Goal: Task Accomplishment & Management: Use online tool/utility

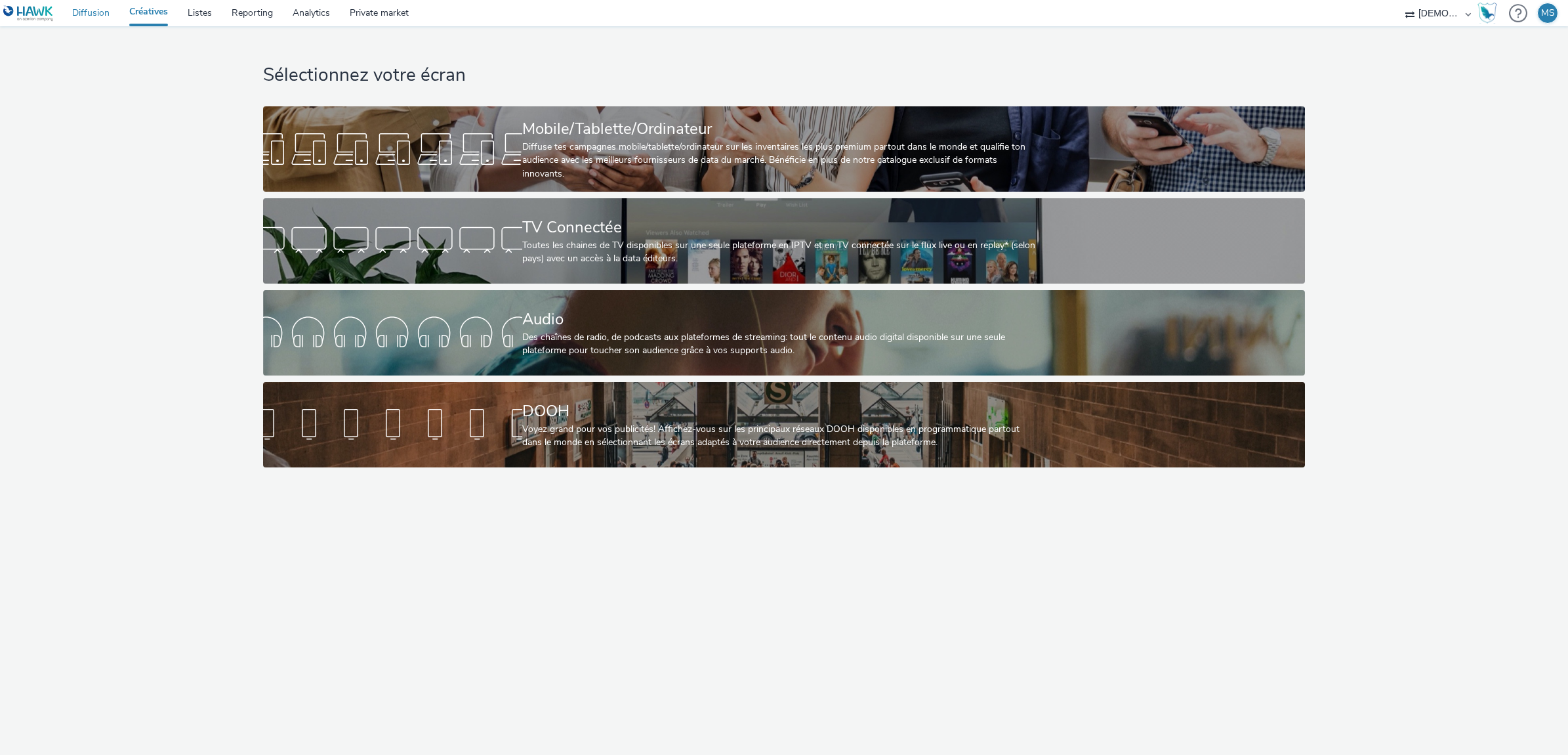
click at [72, 10] on link "Diffusion" at bounding box center [91, 13] width 57 height 26
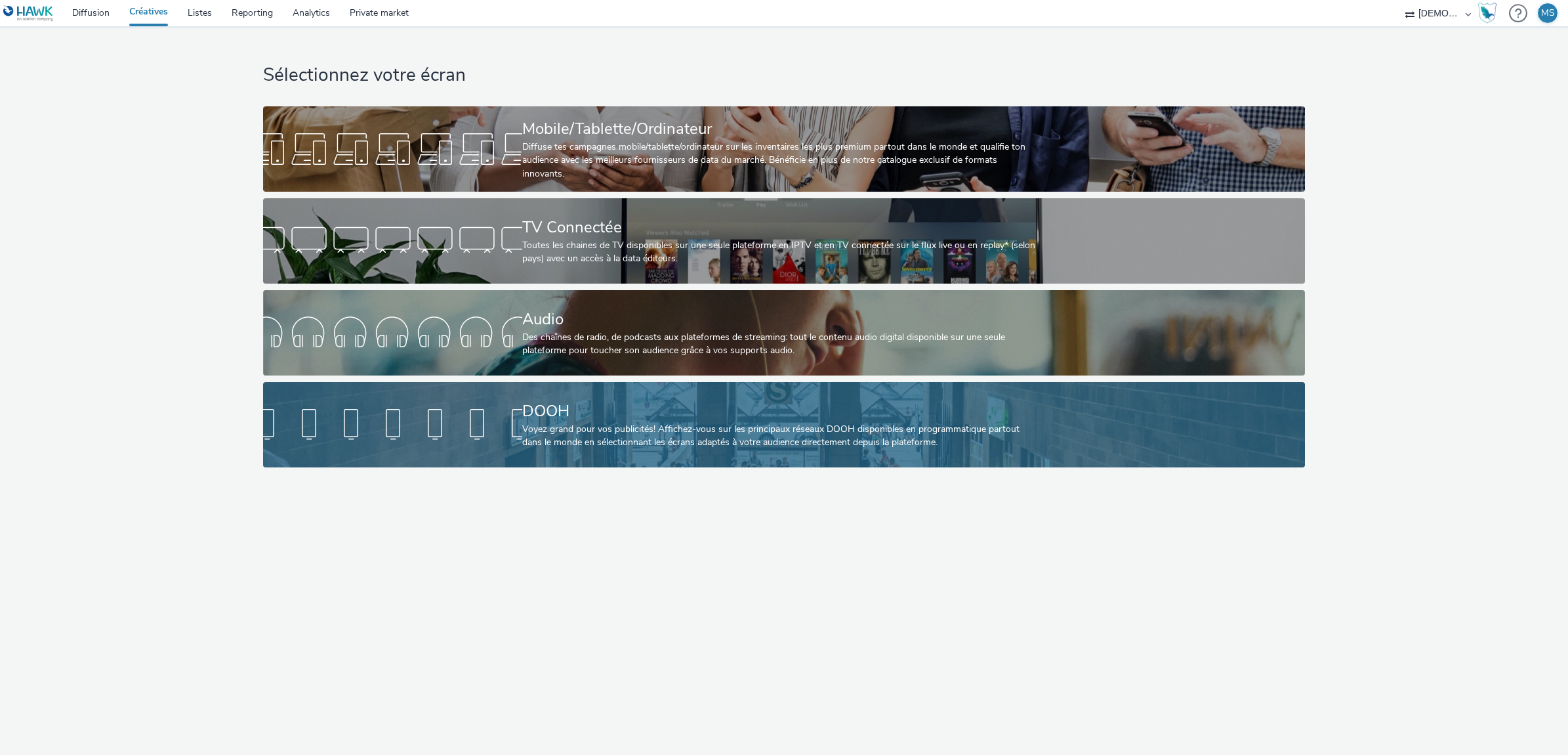
click at [674, 414] on div "DOOH" at bounding box center [781, 411] width 518 height 23
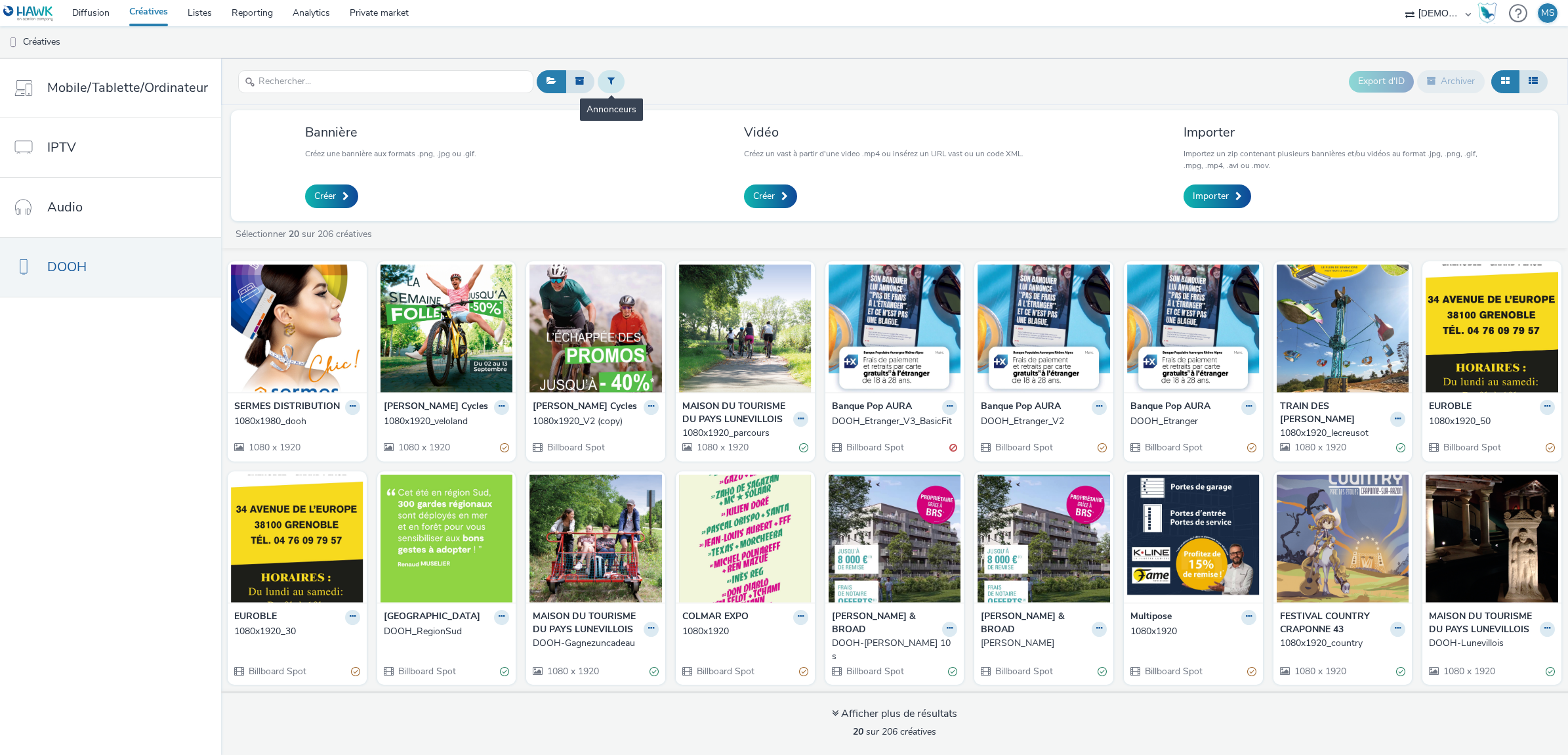
click at [616, 80] on button at bounding box center [611, 81] width 27 height 22
click at [650, 80] on div at bounding box center [678, 86] width 93 height 16
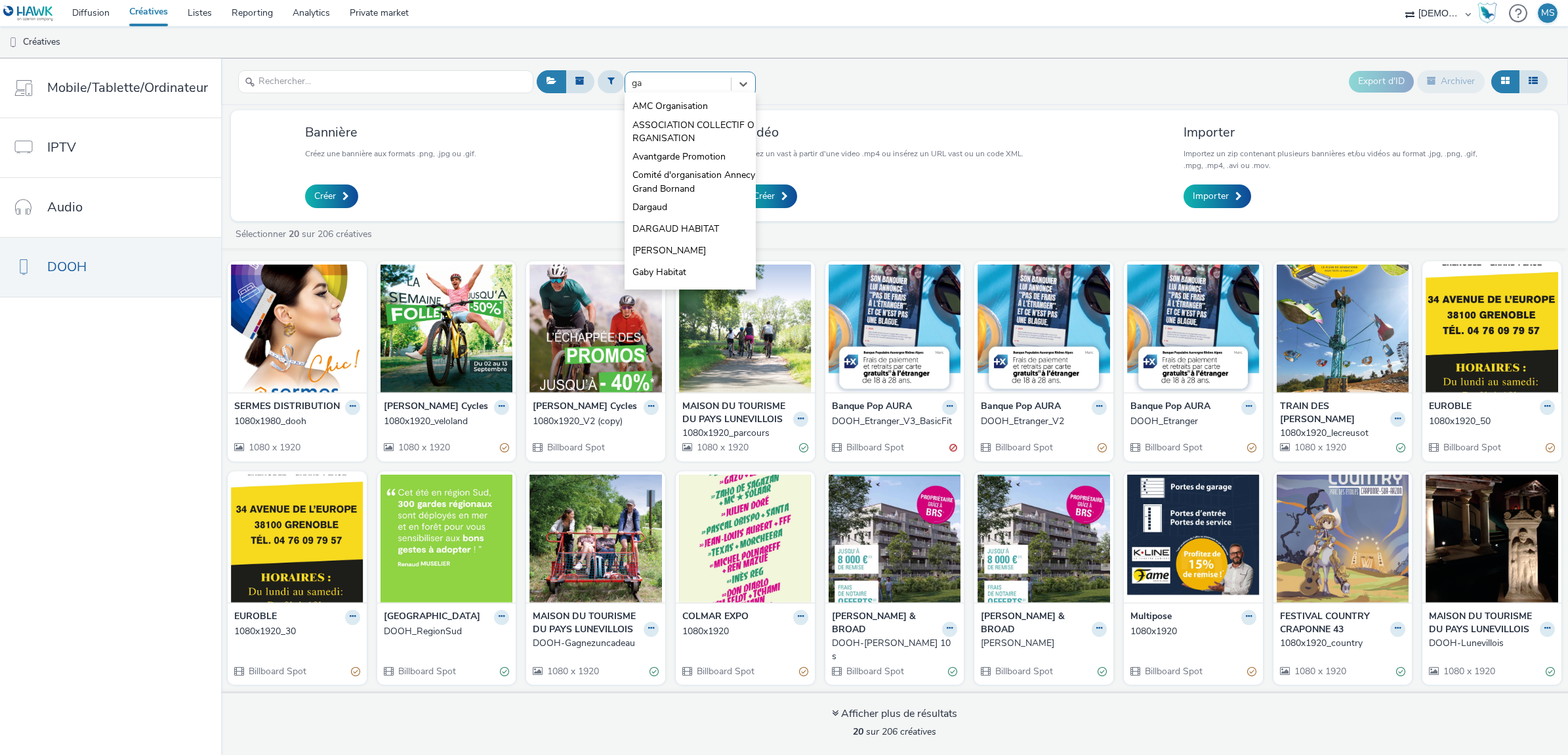
type input "gav"
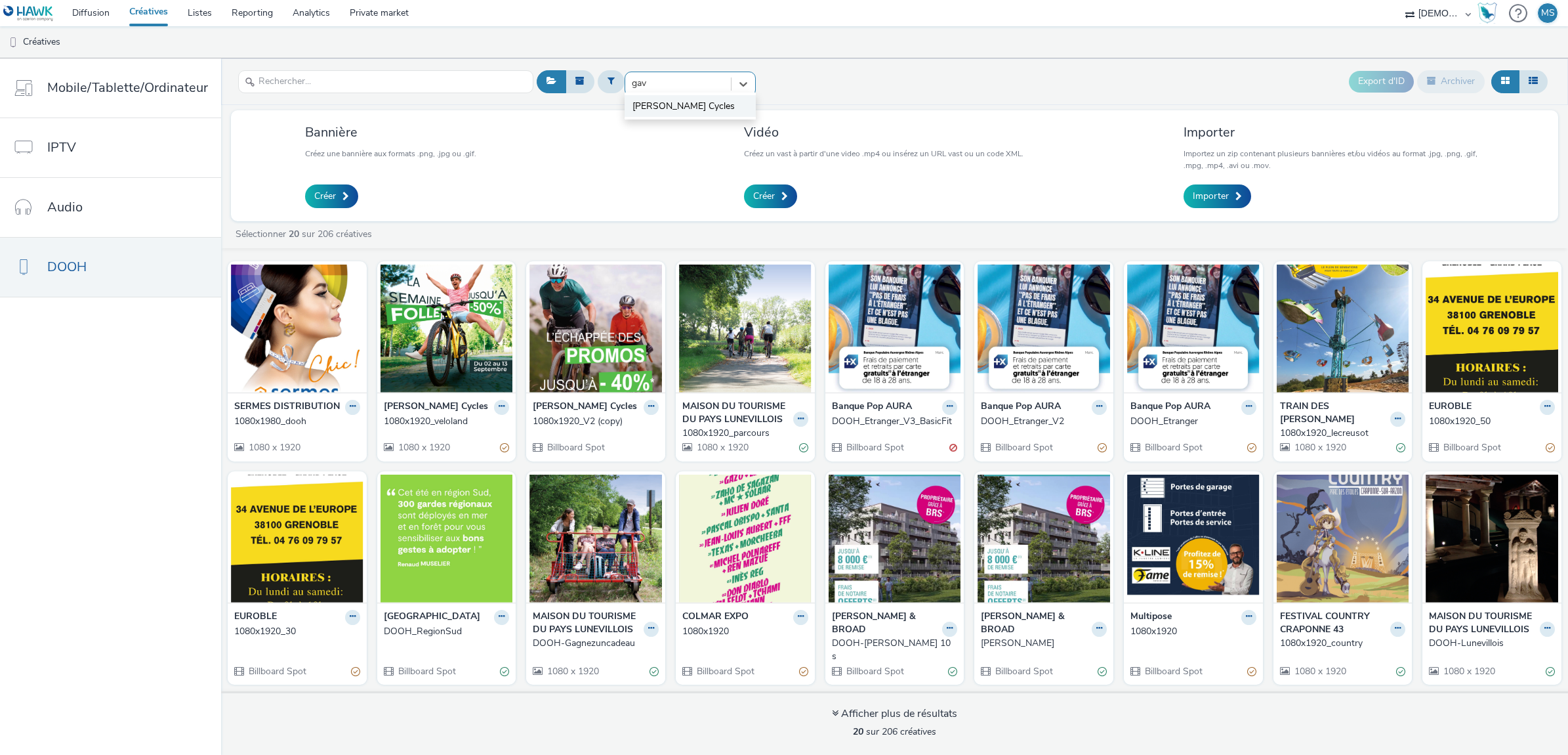
click at [679, 113] on span "[PERSON_NAME] Cycles" at bounding box center [683, 106] width 102 height 13
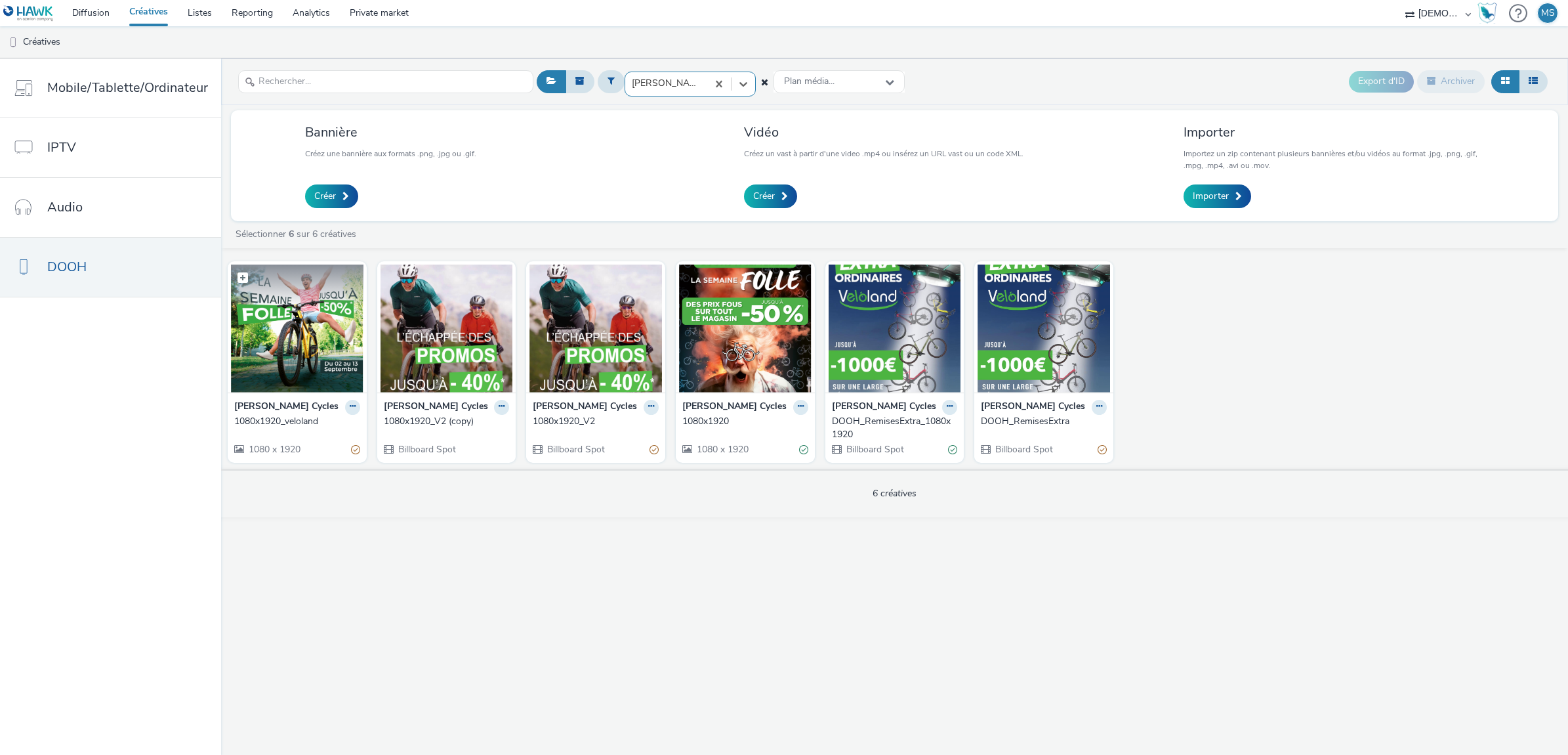
click at [292, 369] on img at bounding box center [297, 328] width 133 height 128
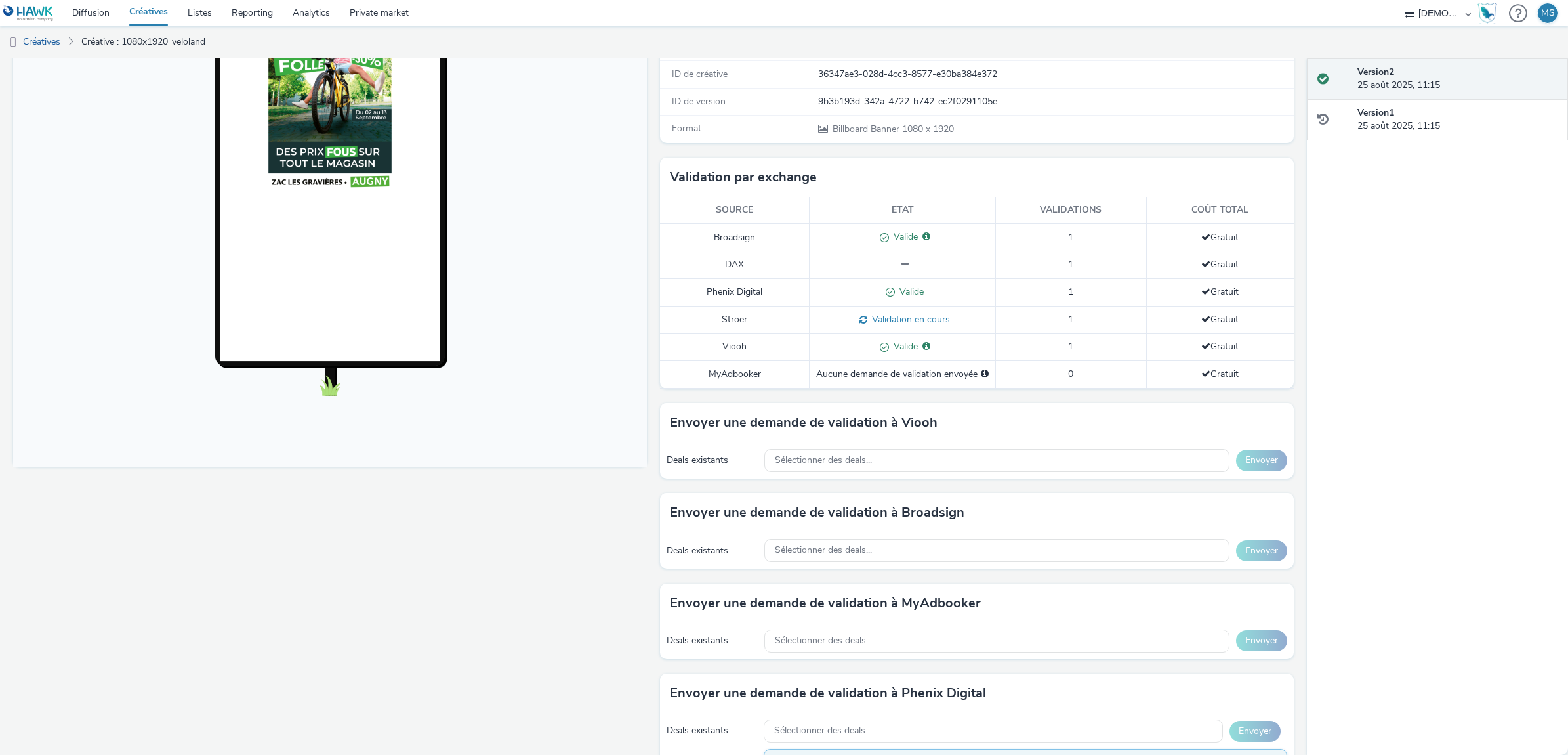
scroll to position [300, 0]
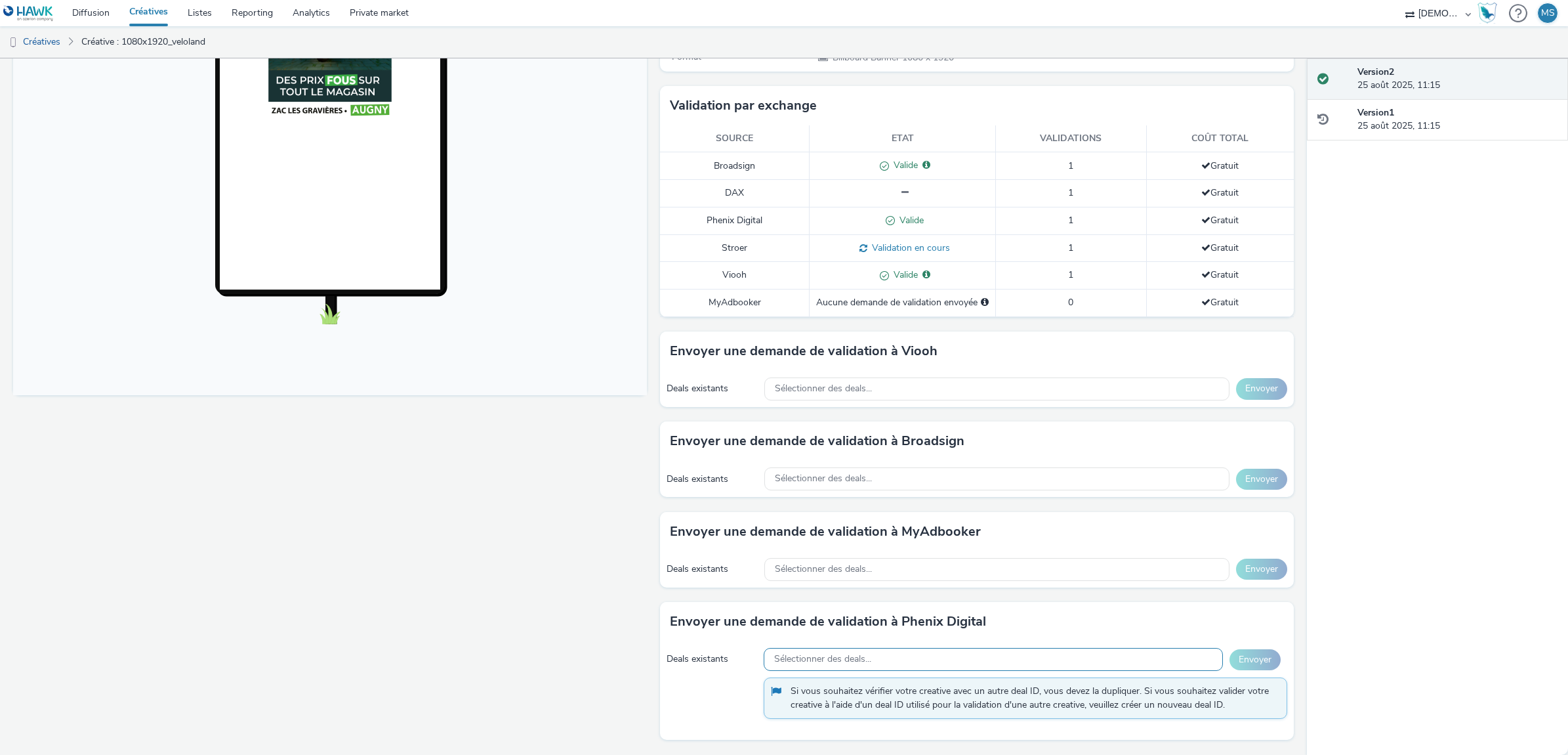
click at [997, 654] on div "Sélectionner des deals..." at bounding box center [993, 659] width 459 height 23
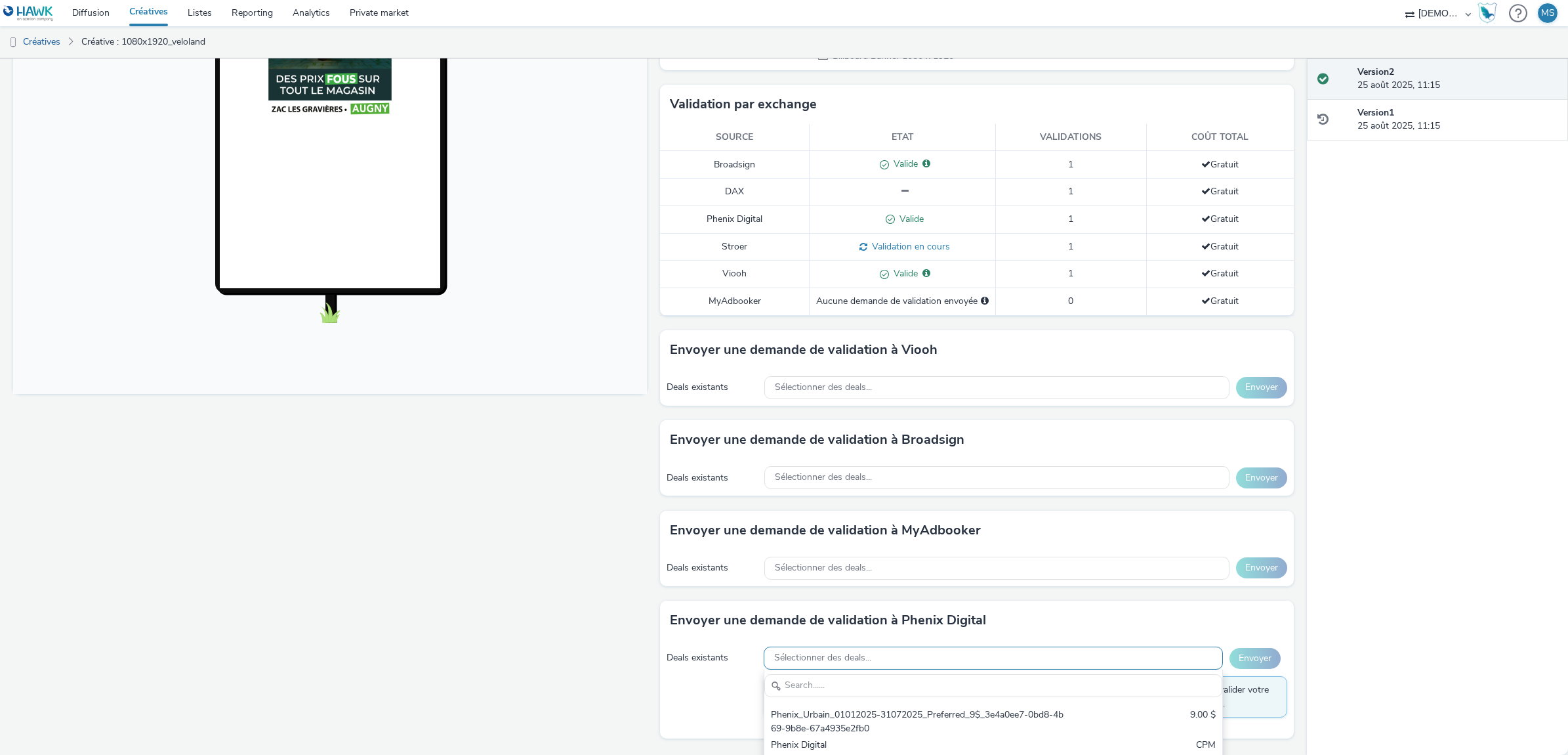
scroll to position [0, 0]
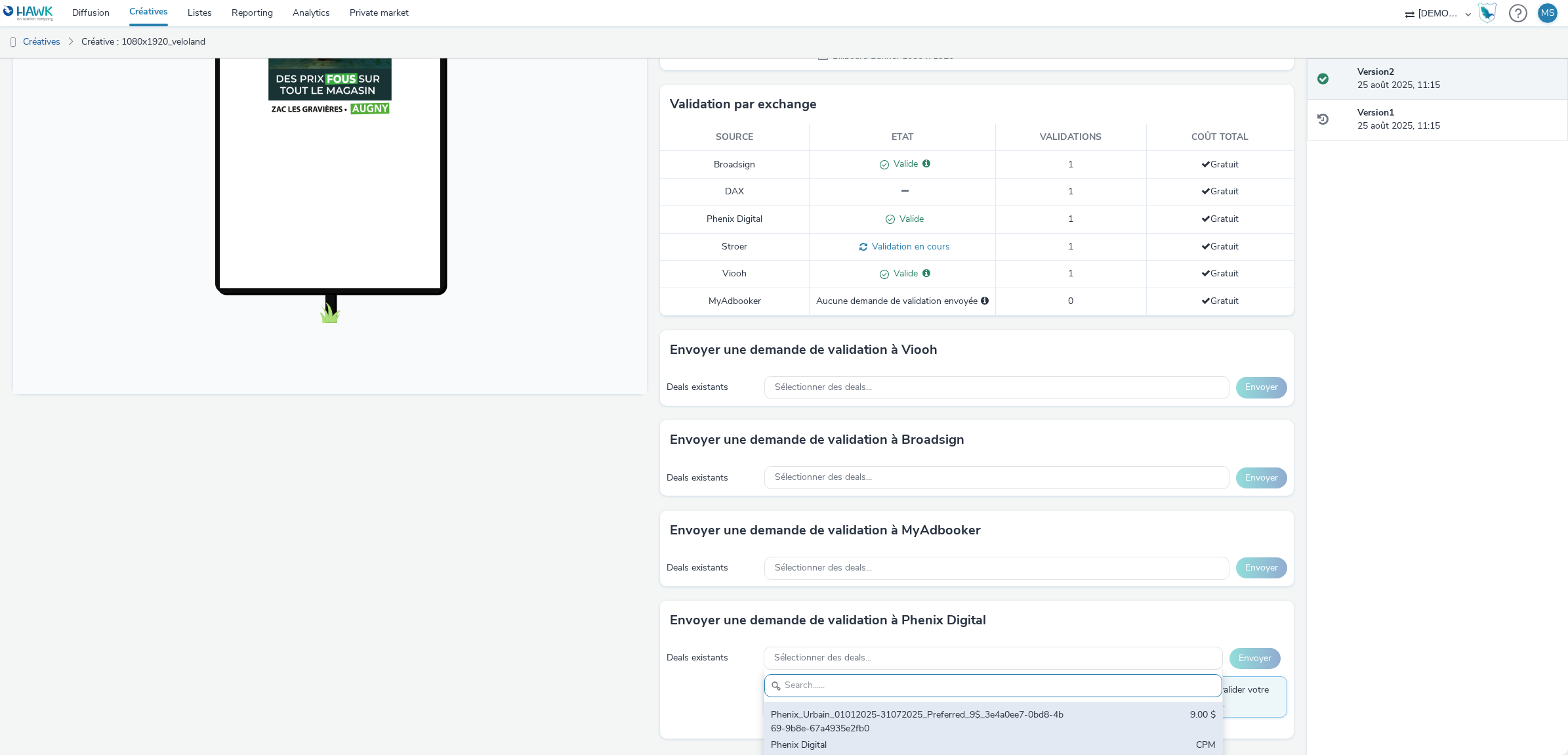
click at [981, 720] on div "Phenix_Urbain_01012025-31072025_Preferred_9$_3e4a0ee7-0bd8-4b69-9b8e-67a4935e2f…" at bounding box center [918, 722] width 295 height 27
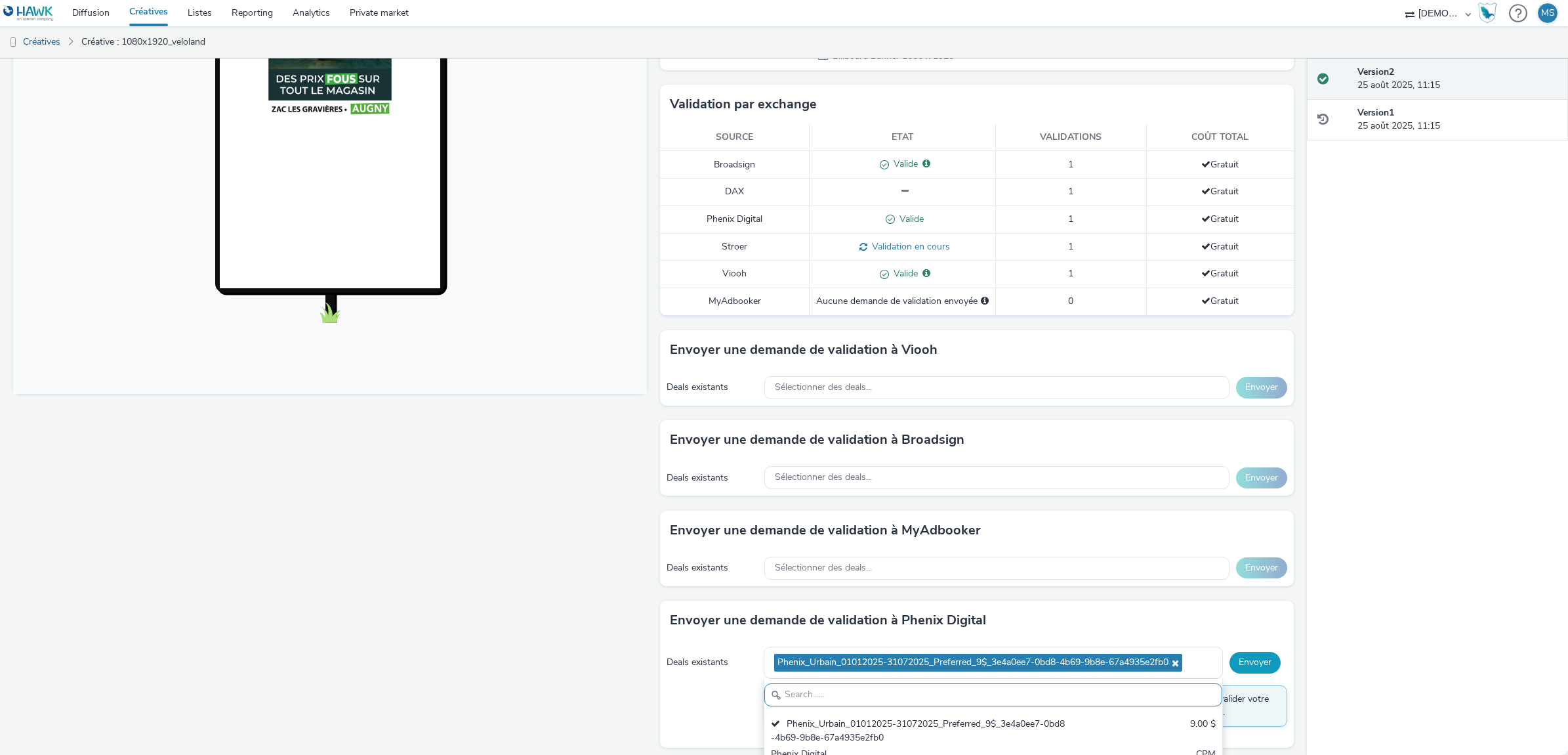
click at [1246, 668] on button "Envoyer" at bounding box center [1255, 662] width 51 height 21
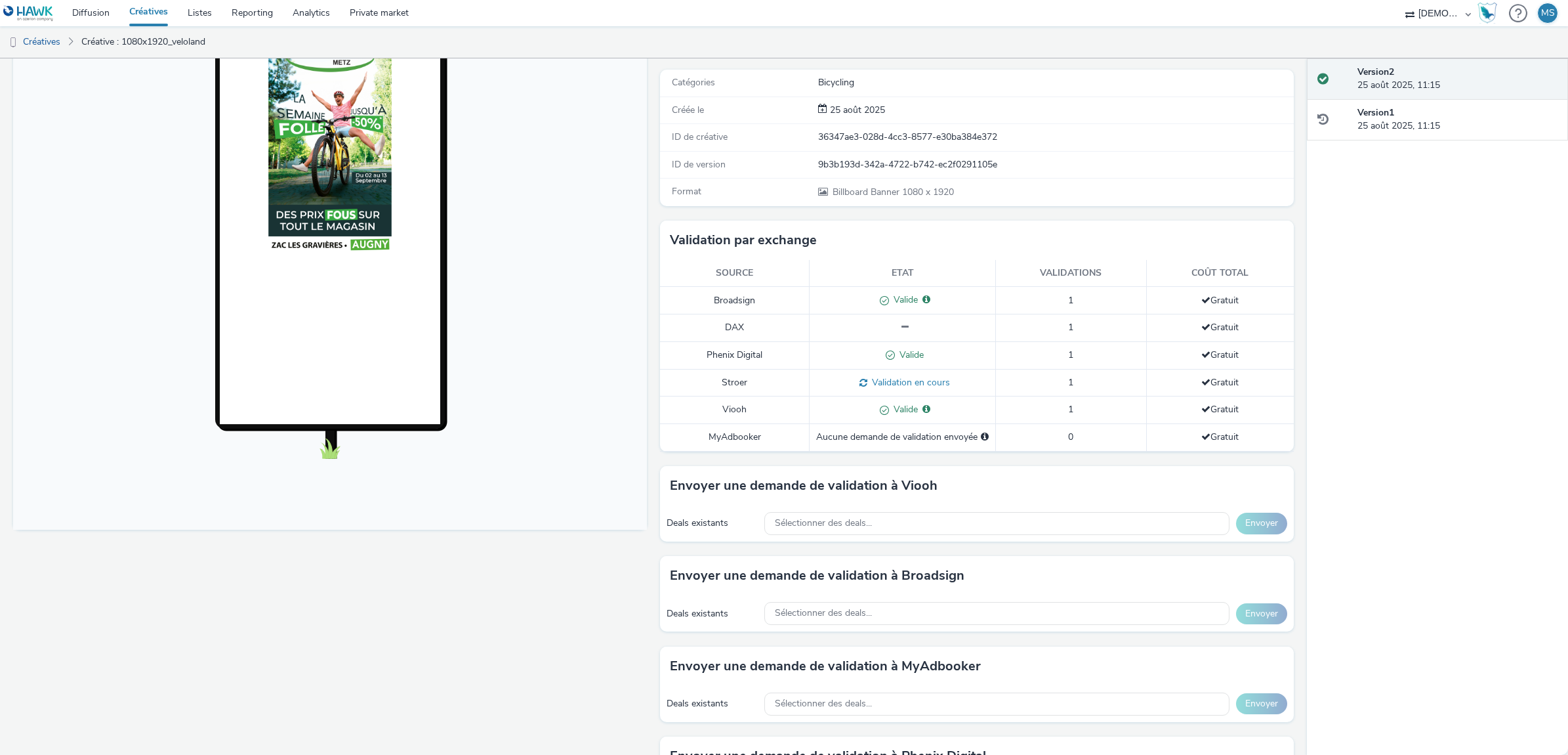
scroll to position [300, 0]
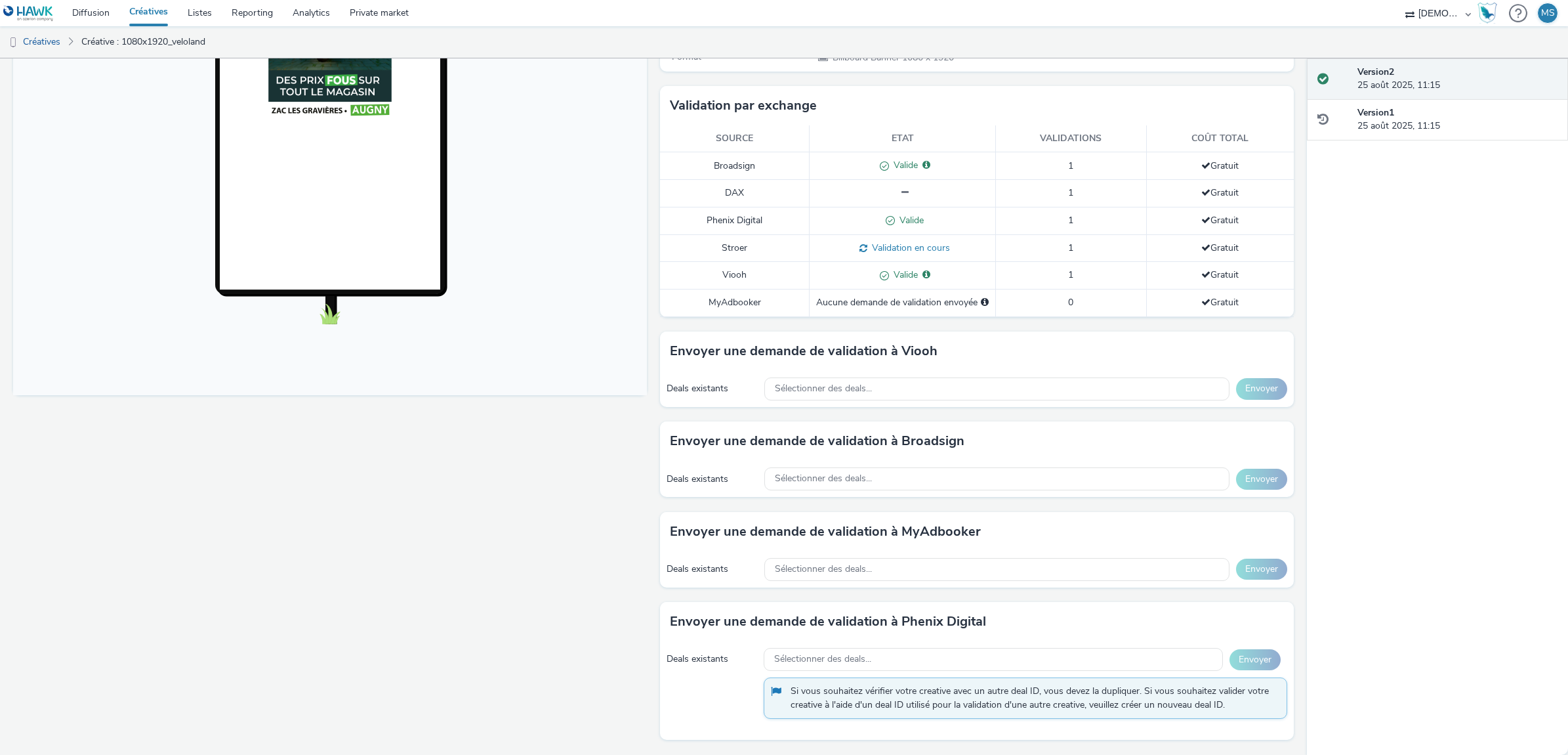
click at [1288, 220] on div "Activé Version 2 - Créée le 25 août 2025 1080x1920_veloland pour [PERSON_NAME] …" at bounding box center [653, 108] width 1307 height 696
